Goal: Communication & Community: Ask a question

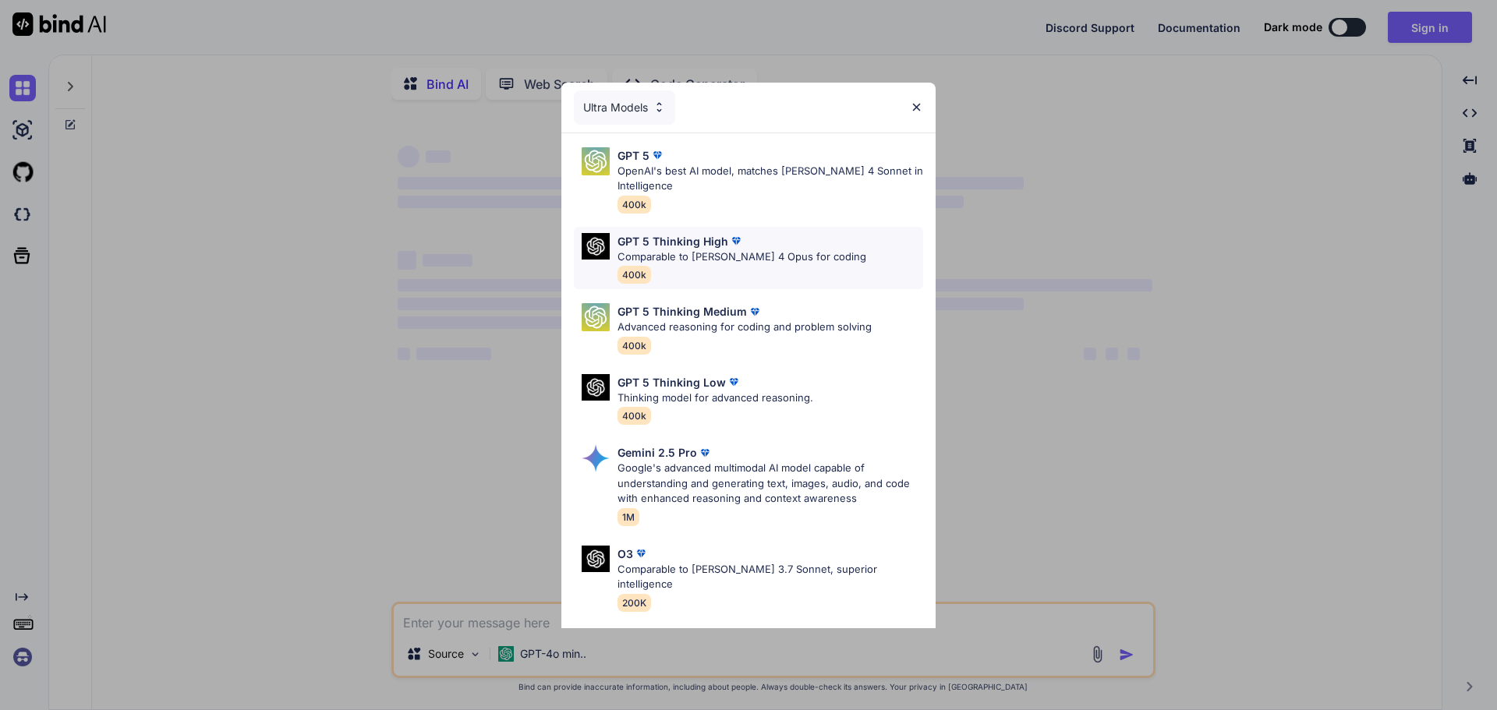
type textarea "x"
click at [739, 256] on p "Comparable to [PERSON_NAME] 4 Opus for coding" at bounding box center [741, 257] width 249 height 16
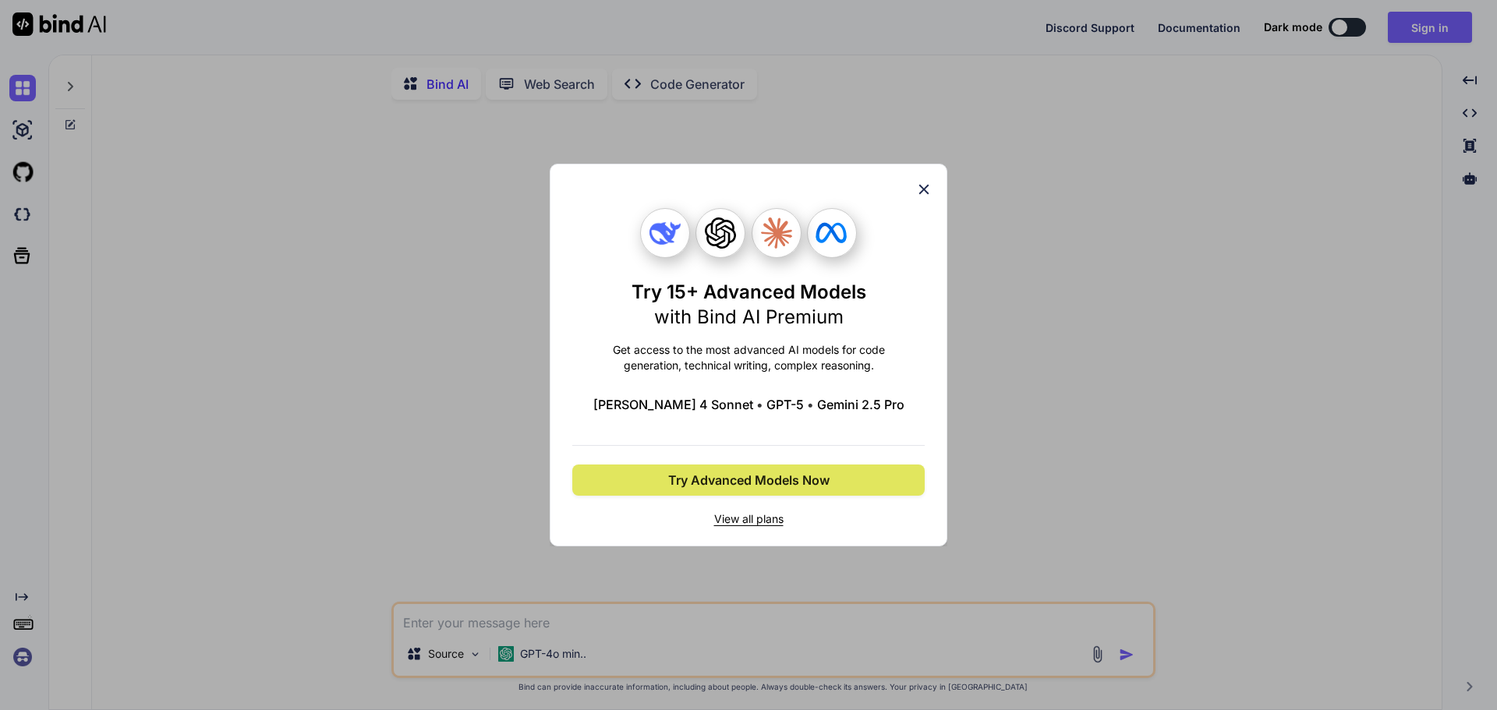
click at [783, 489] on span "Try Advanced Models Now" at bounding box center [748, 480] width 161 height 19
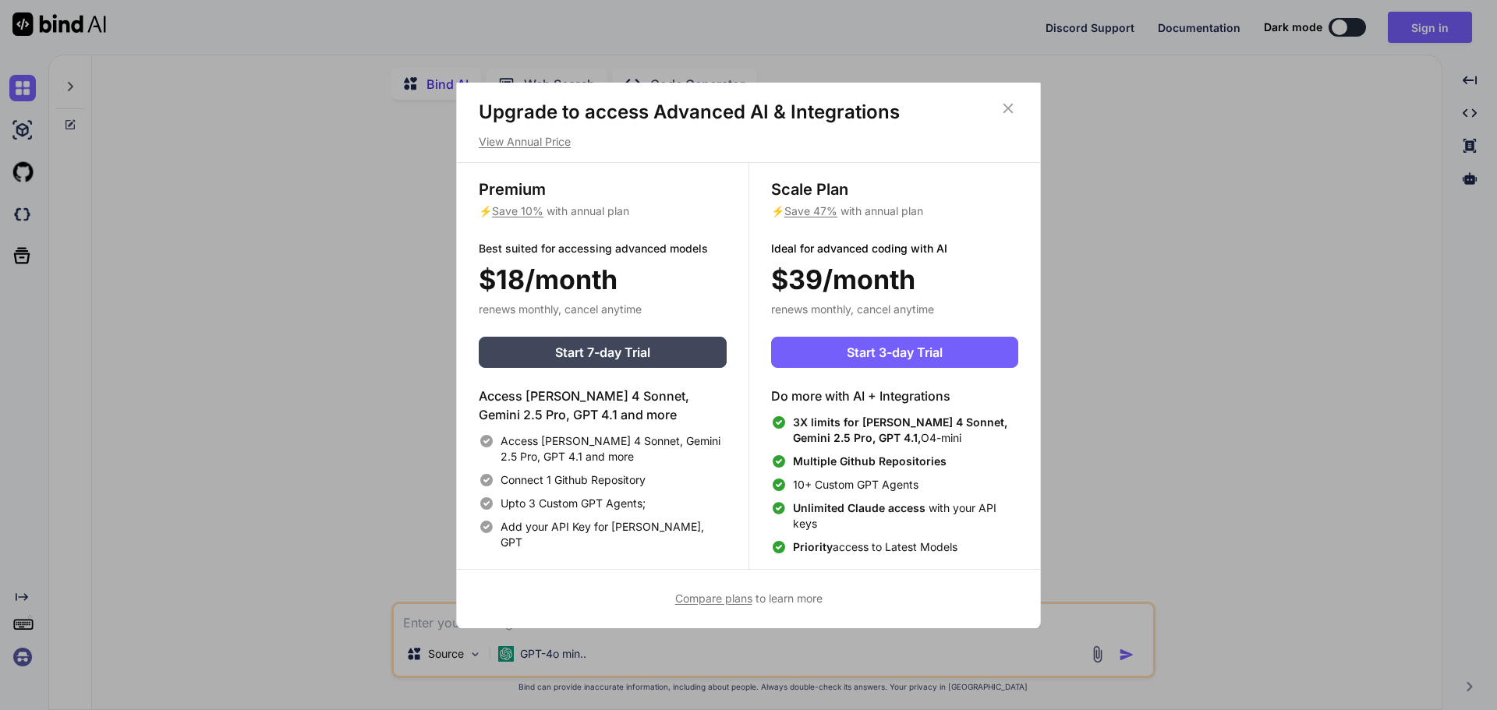
scroll to position [7, 0]
click at [1009, 112] on icon at bounding box center [1007, 106] width 17 height 17
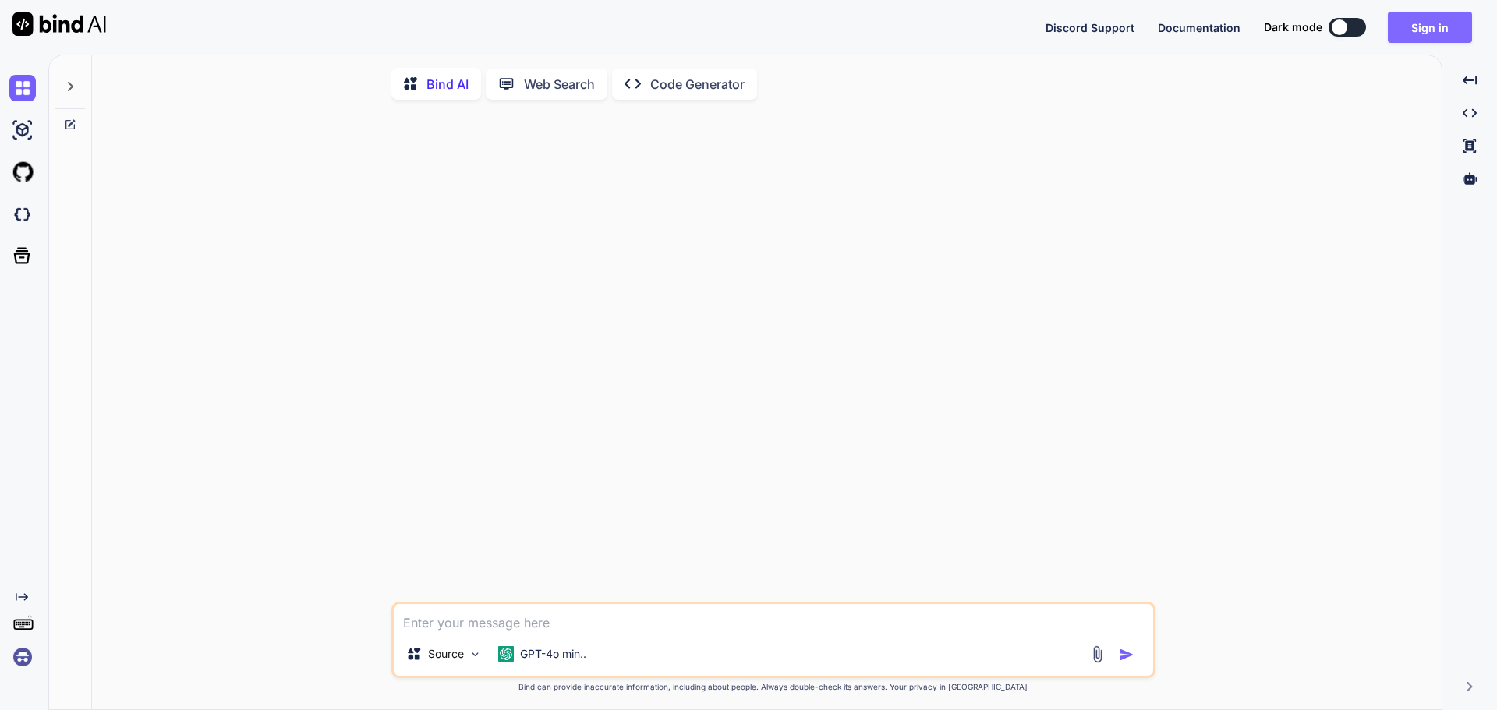
click at [1449, 30] on button "Sign in" at bounding box center [1429, 27] width 84 height 31
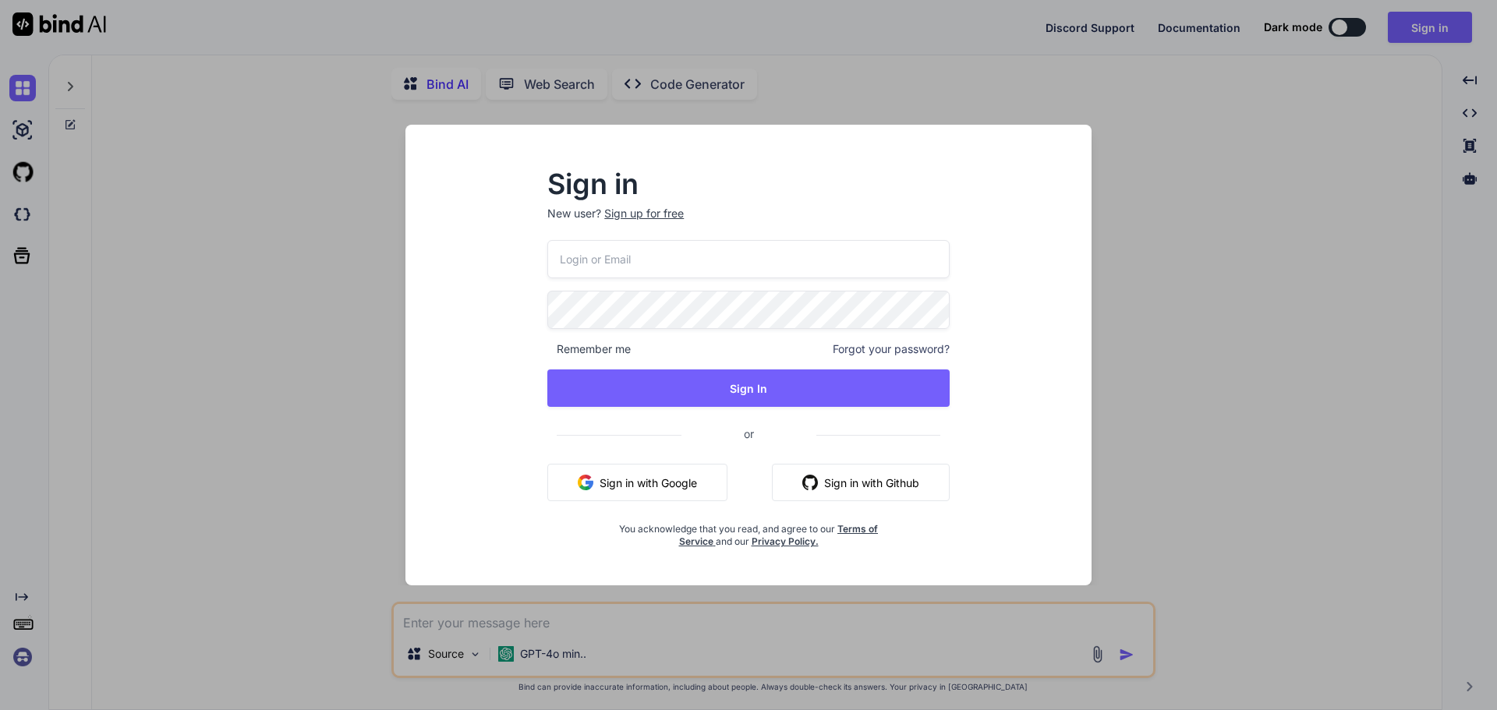
click at [729, 260] on input "email" at bounding box center [748, 259] width 402 height 38
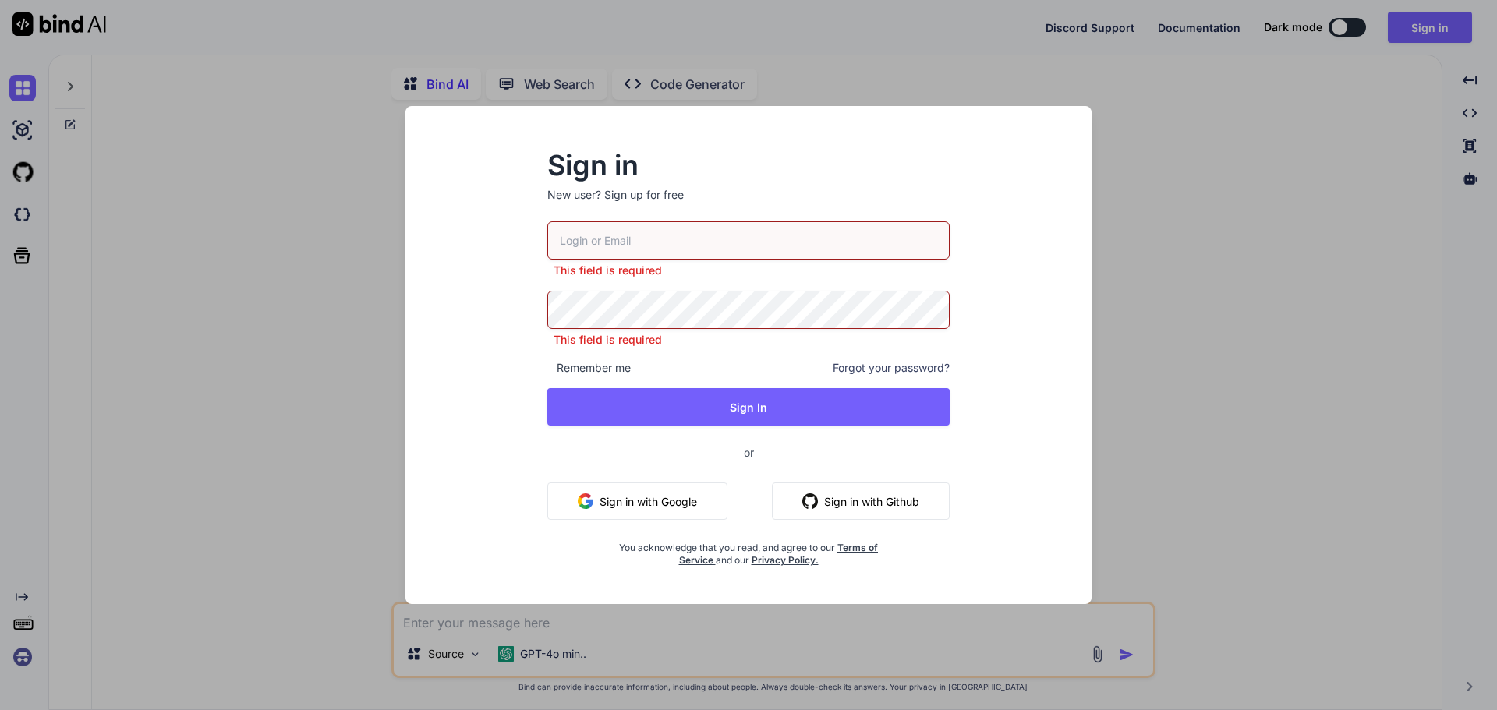
click at [630, 493] on button "Sign in with Google" at bounding box center [637, 500] width 180 height 37
click at [652, 500] on button "Sign in with Google" at bounding box center [637, 500] width 180 height 37
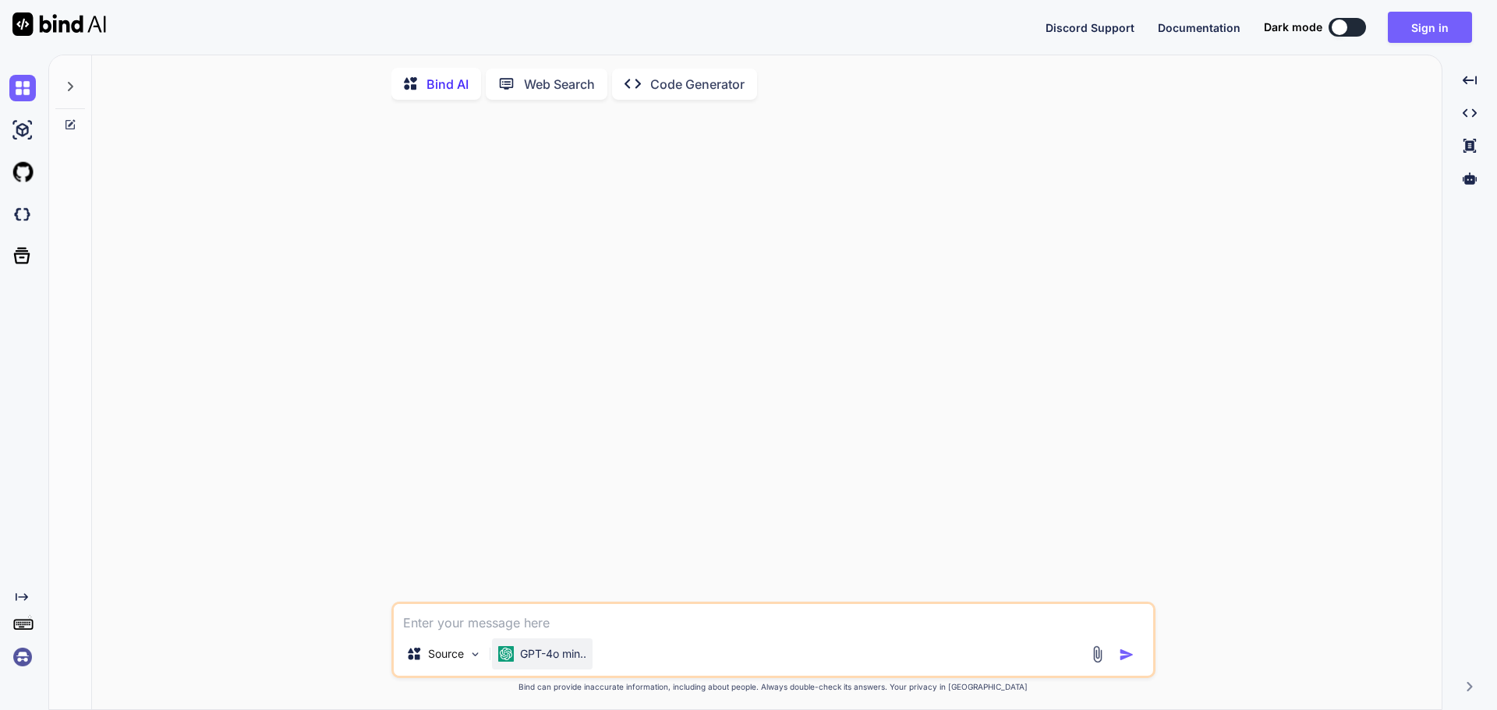
click at [540, 658] on p "GPT-4o min.." at bounding box center [553, 654] width 66 height 16
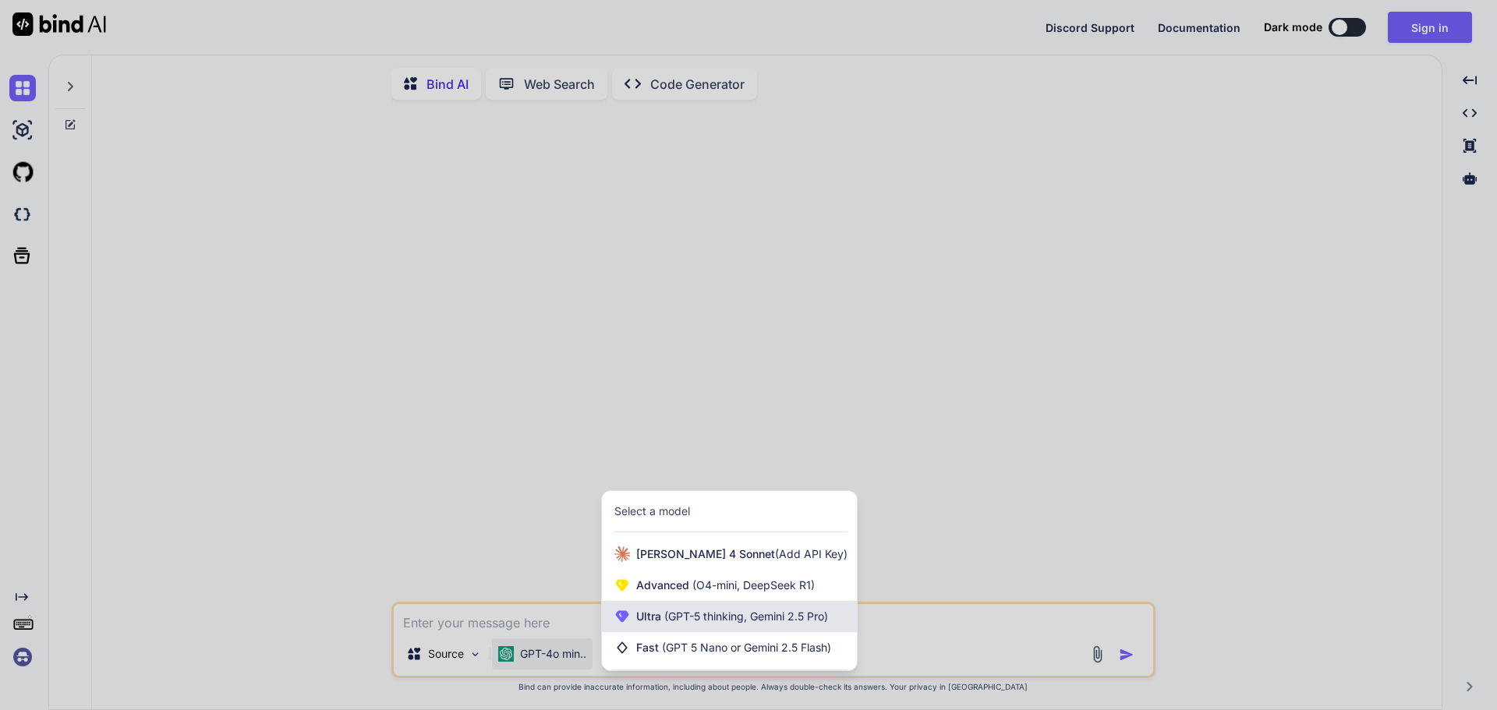
click at [767, 620] on span "(GPT-5 thinking, Gemini 2.5 Pro)" at bounding box center [744, 616] width 167 height 13
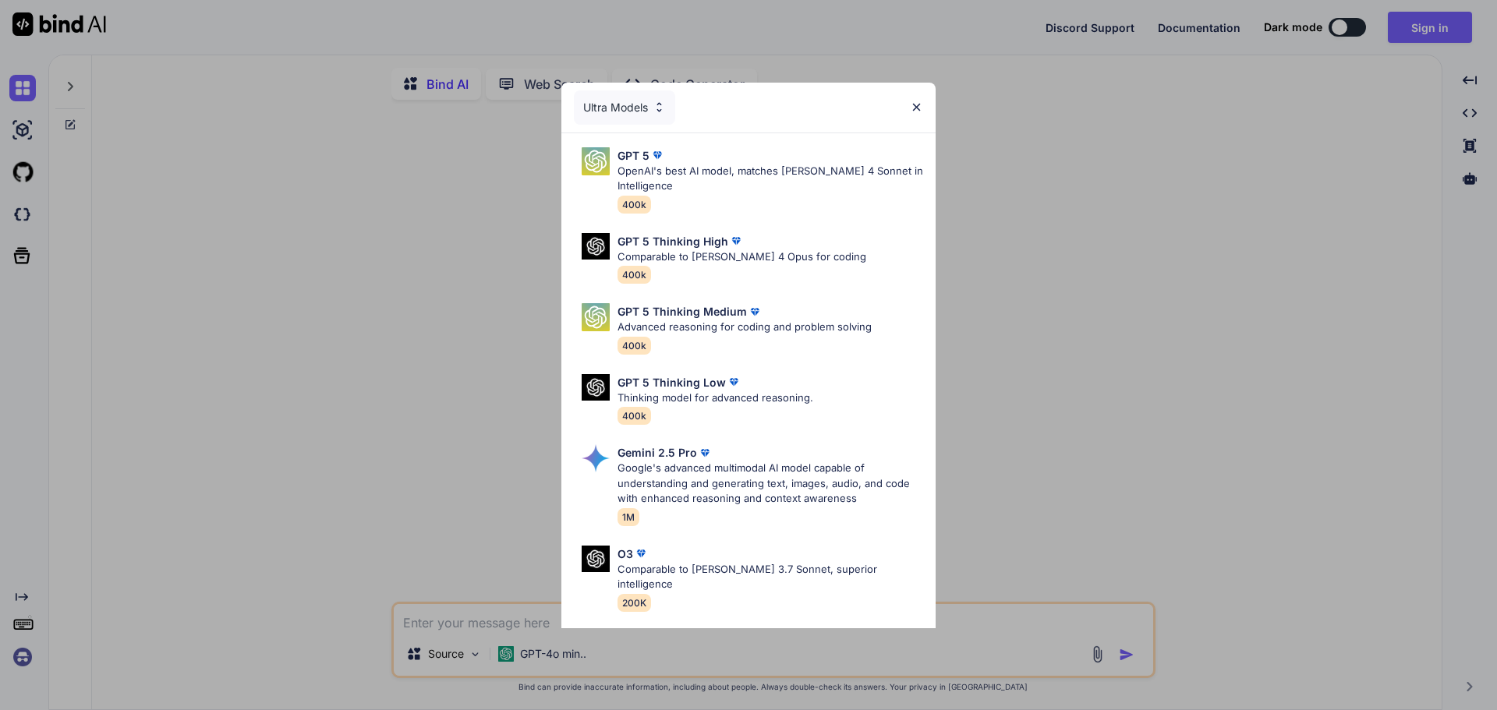
click at [645, 103] on div "Ultra Models" at bounding box center [624, 107] width 101 height 34
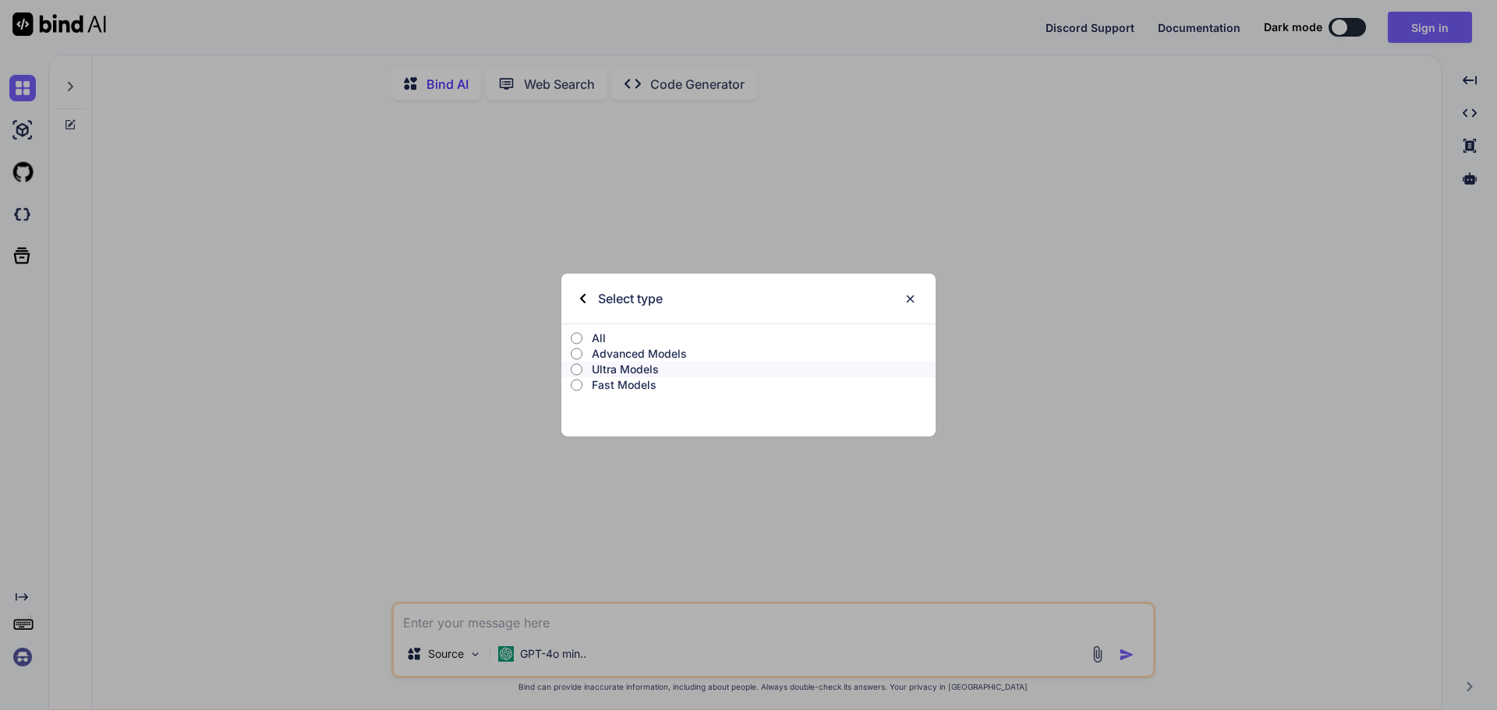
click at [598, 332] on p "All" at bounding box center [764, 338] width 344 height 16
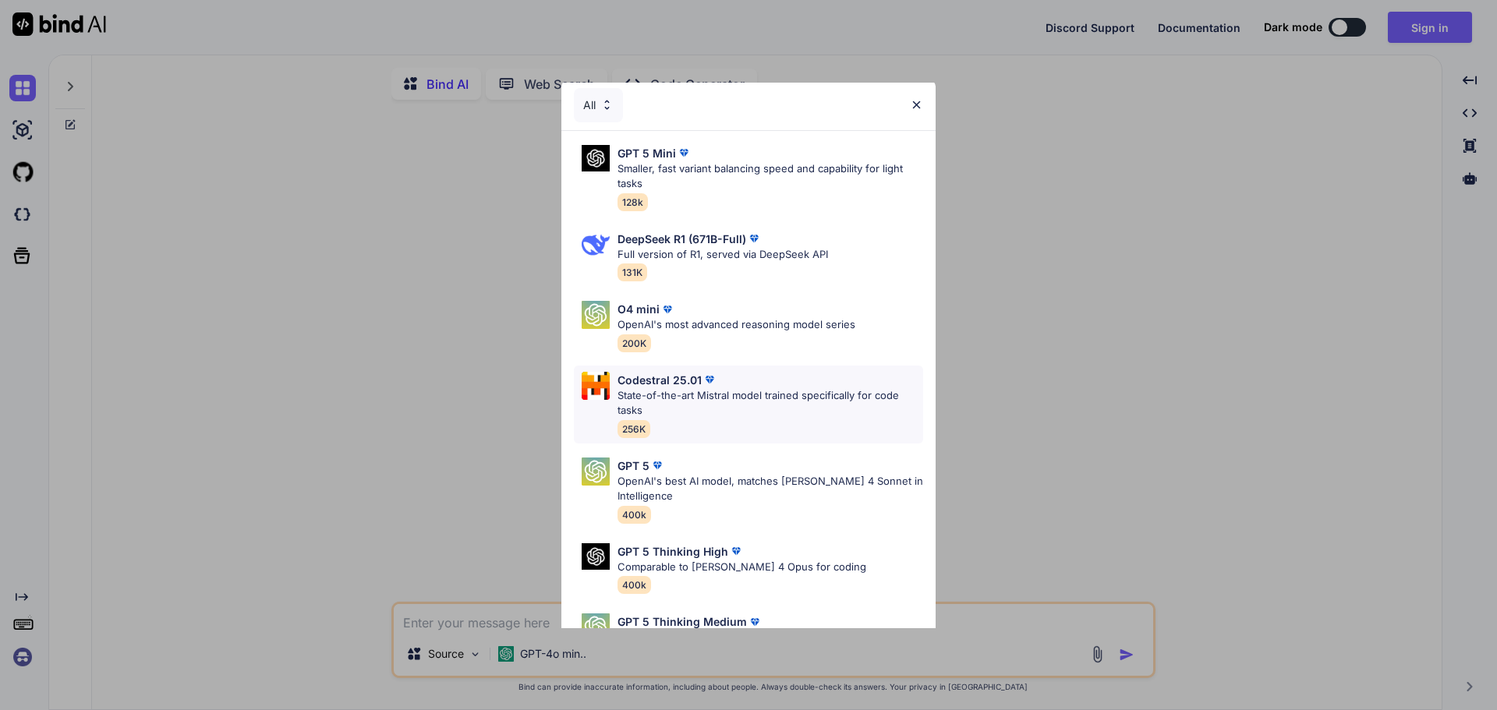
scroll to position [0, 0]
click at [914, 108] on img at bounding box center [916, 107] width 13 height 13
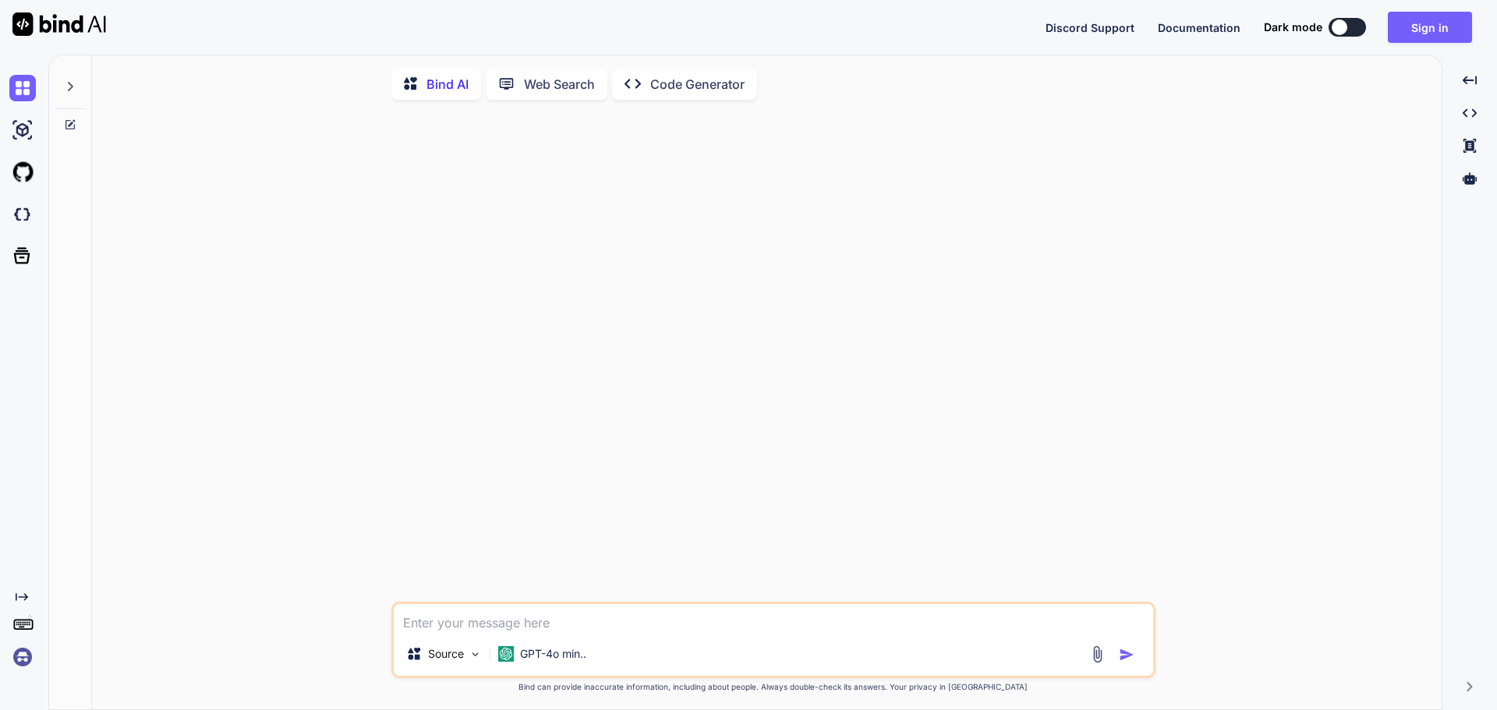
click at [1058, 277] on div at bounding box center [774, 356] width 761 height 489
